Goal: Transaction & Acquisition: Purchase product/service

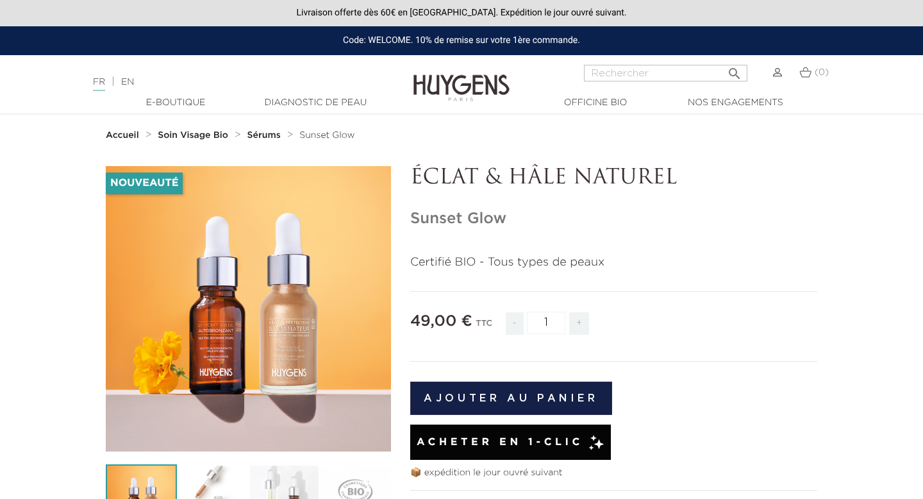
click at [544, 397] on button "Ajouter au panier" at bounding box center [511, 397] width 202 height 33
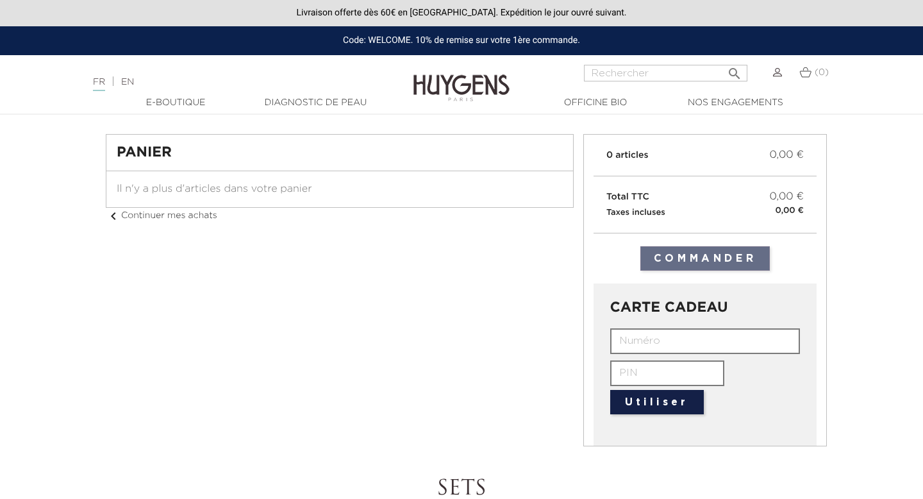
click at [134, 78] on link "EN" at bounding box center [127, 82] width 13 height 9
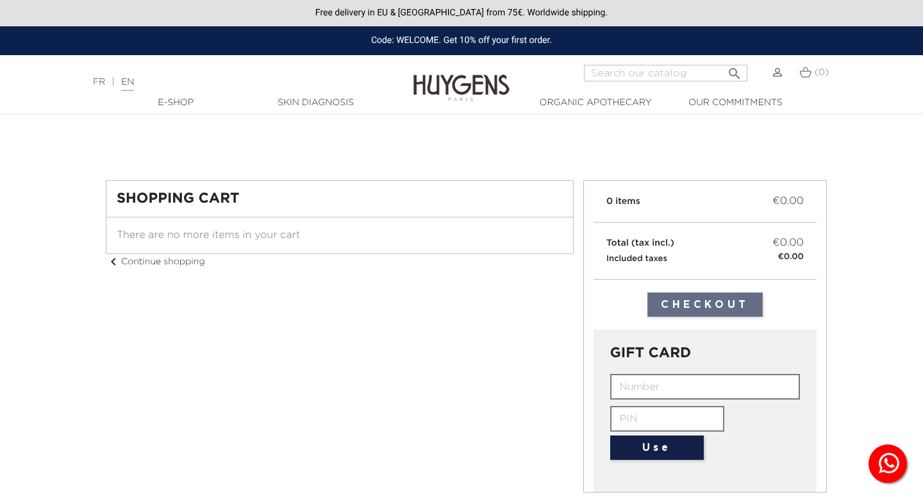
click at [674, 386] on input "text" at bounding box center [705, 387] width 190 height 26
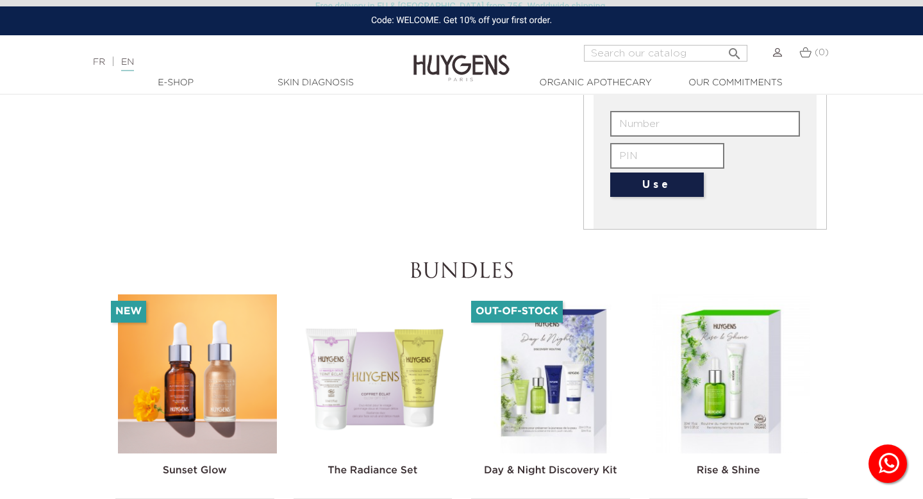
scroll to position [440, 0]
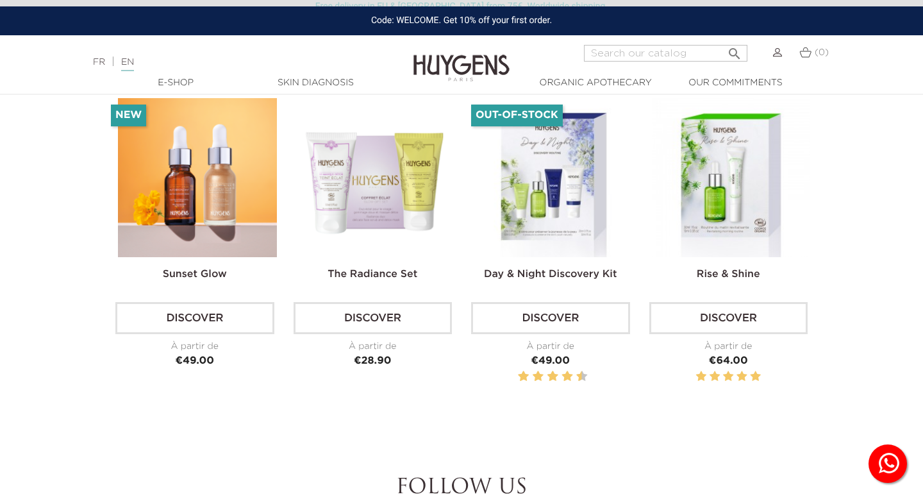
click at [249, 310] on link "Discover" at bounding box center [194, 318] width 159 height 32
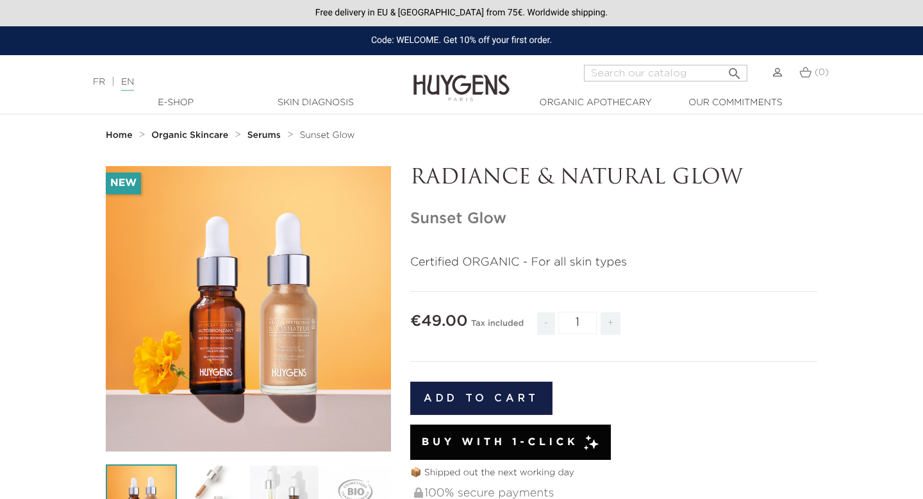
click at [494, 405] on button "Add to cart" at bounding box center [481, 397] width 142 height 33
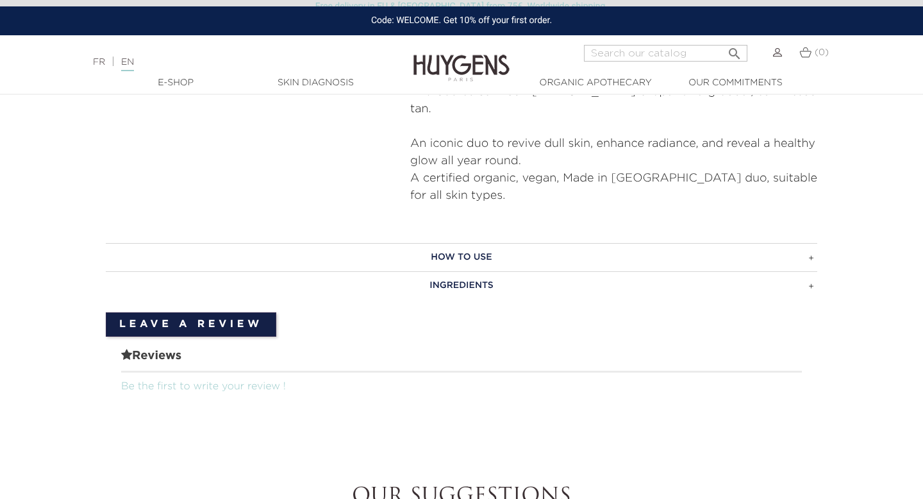
scroll to position [531, 0]
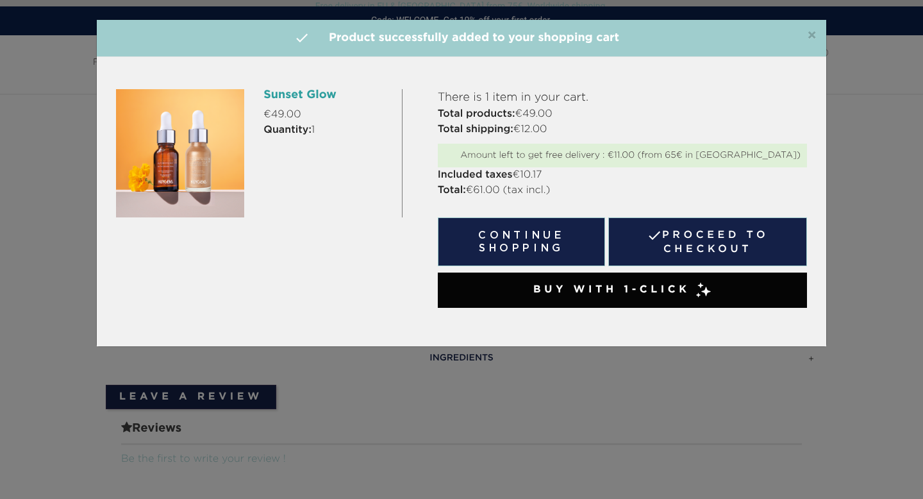
click at [520, 299] on div "Buy with 1-Click" at bounding box center [622, 289] width 369 height 35
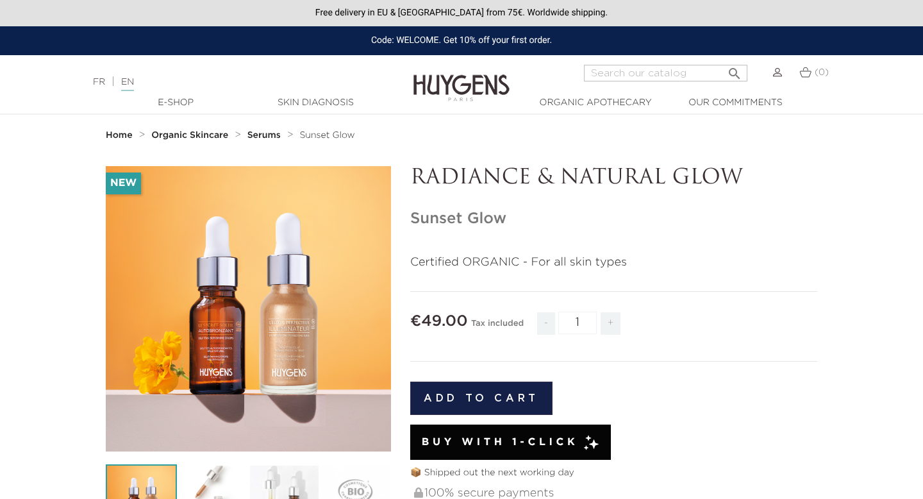
click at [516, 390] on button "Add to cart" at bounding box center [481, 397] width 142 height 33
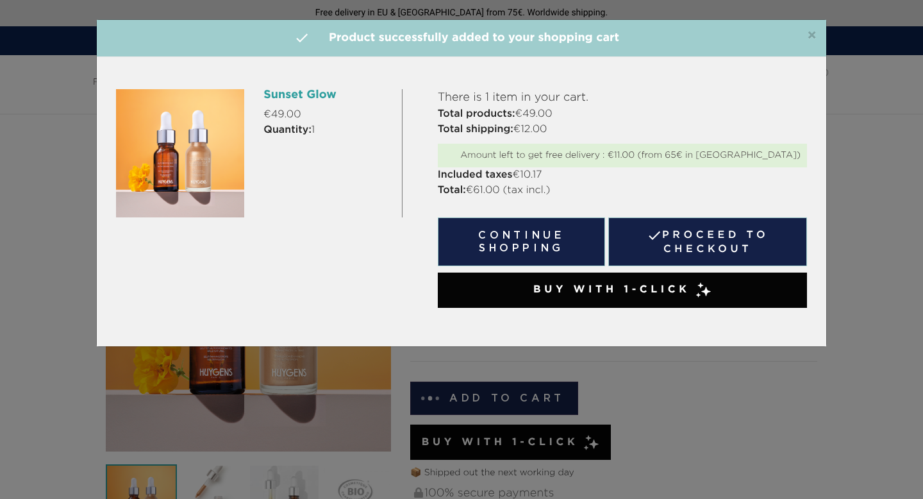
click at [635, 253] on link " Proceed to checkout" at bounding box center [707, 241] width 199 height 49
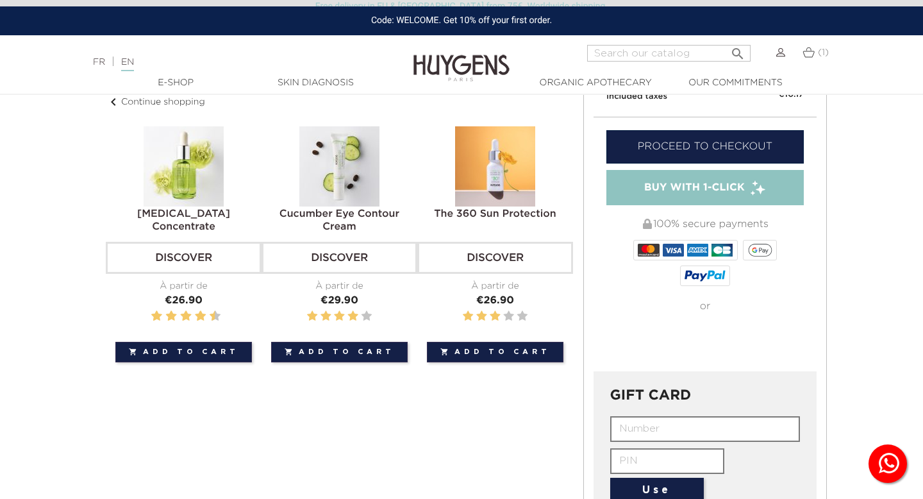
scroll to position [81, 0]
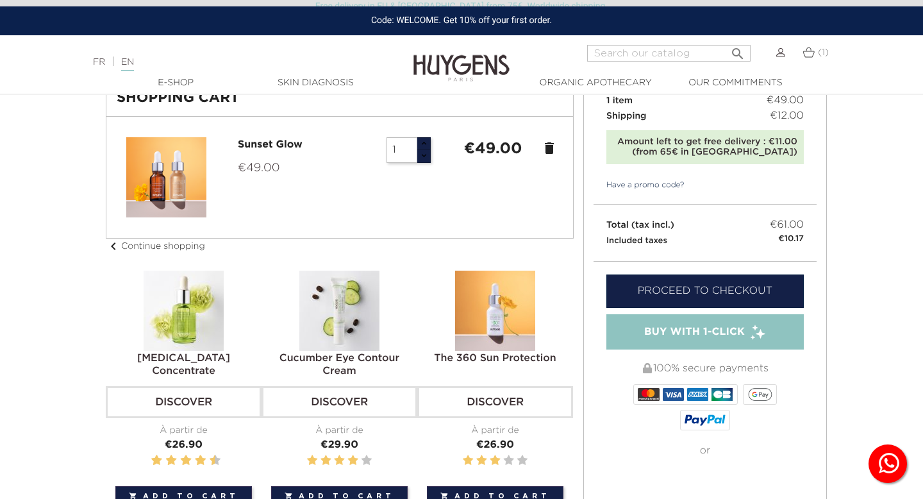
click at [679, 285] on link "Proceed to checkout" at bounding box center [704, 290] width 197 height 33
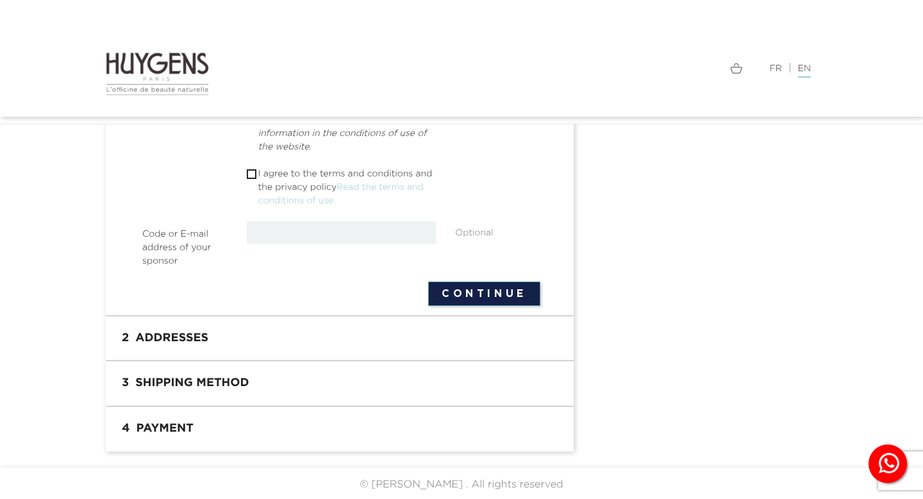
scroll to position [501, 0]
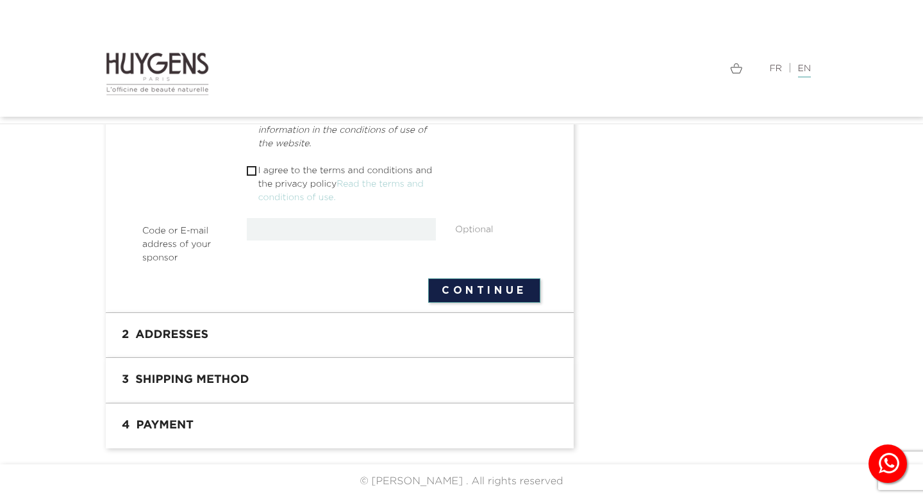
click at [514, 336] on h1 "2 Addresses" at bounding box center [339, 335] width 449 height 26
click at [473, 324] on h1 "2 Addresses" at bounding box center [339, 335] width 449 height 26
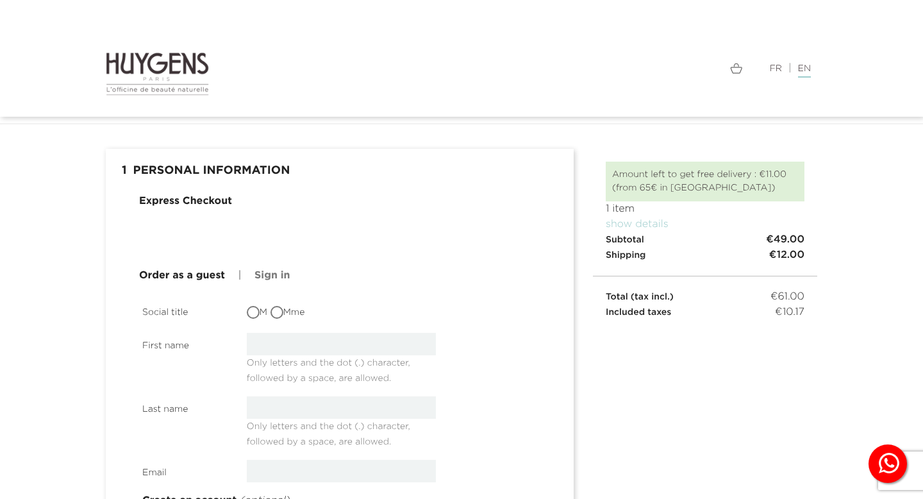
scroll to position [38, 0]
